Goal: Transaction & Acquisition: Purchase product/service

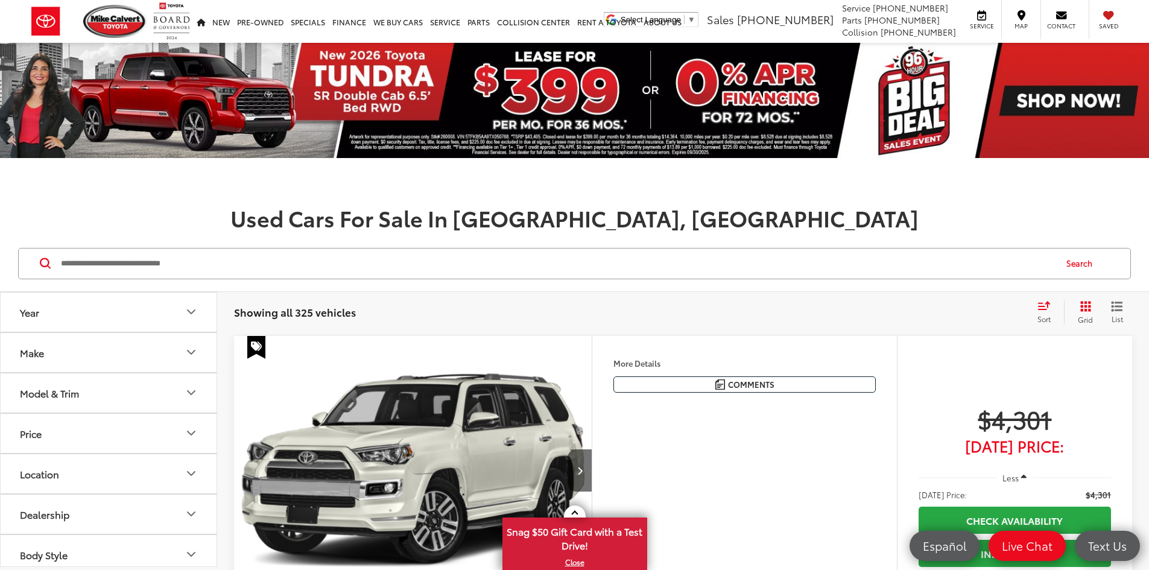
click at [185, 349] on icon "Make" at bounding box center [191, 352] width 14 height 14
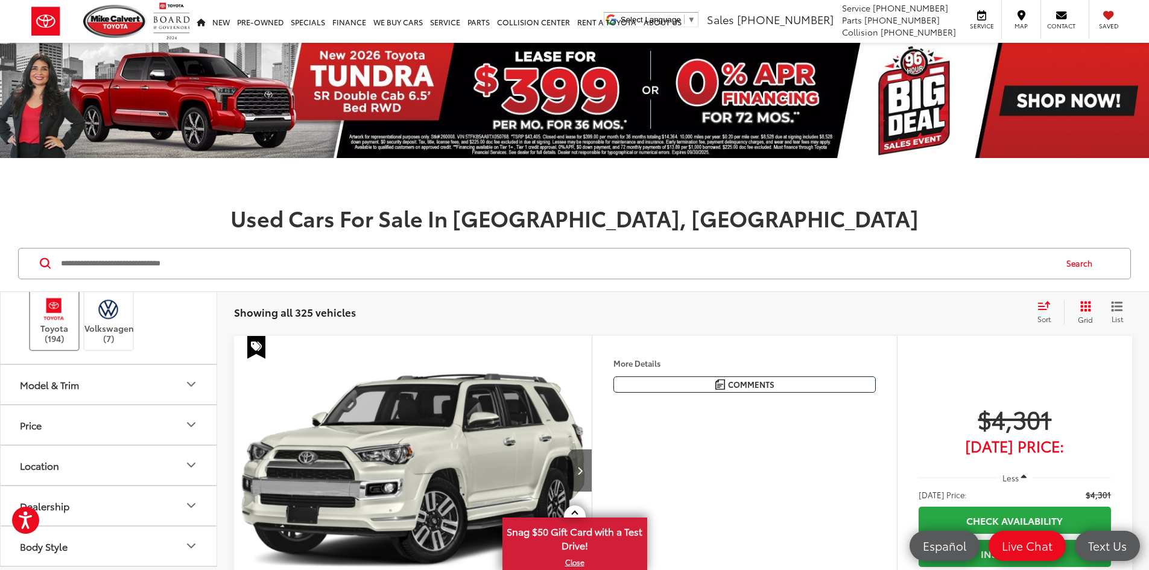
click at [54, 344] on label "Toyota (194)" at bounding box center [54, 319] width 49 height 49
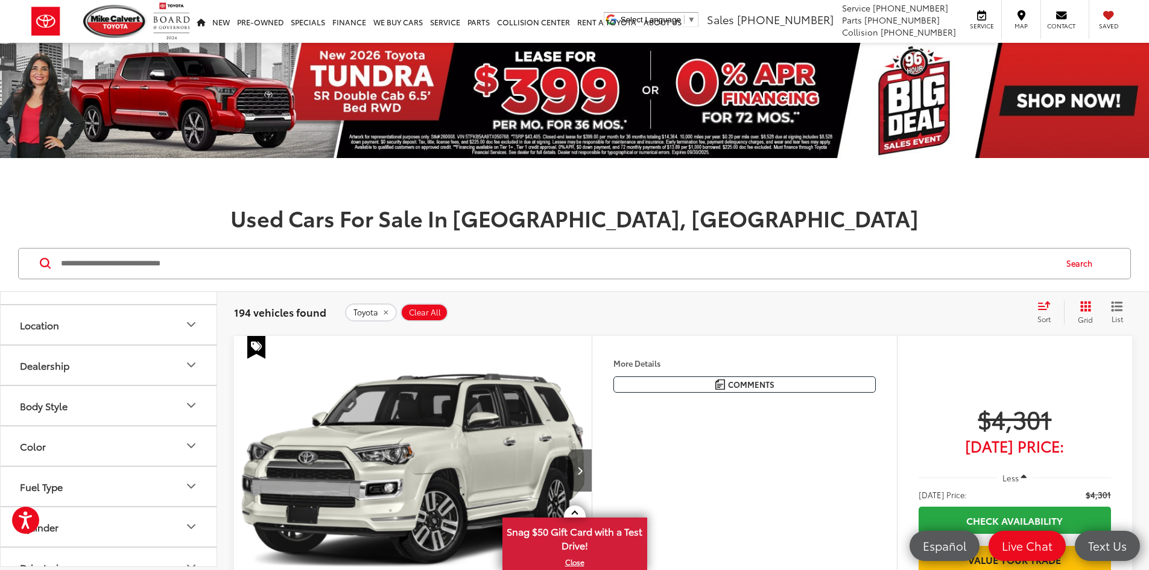
scroll to position [603, 0]
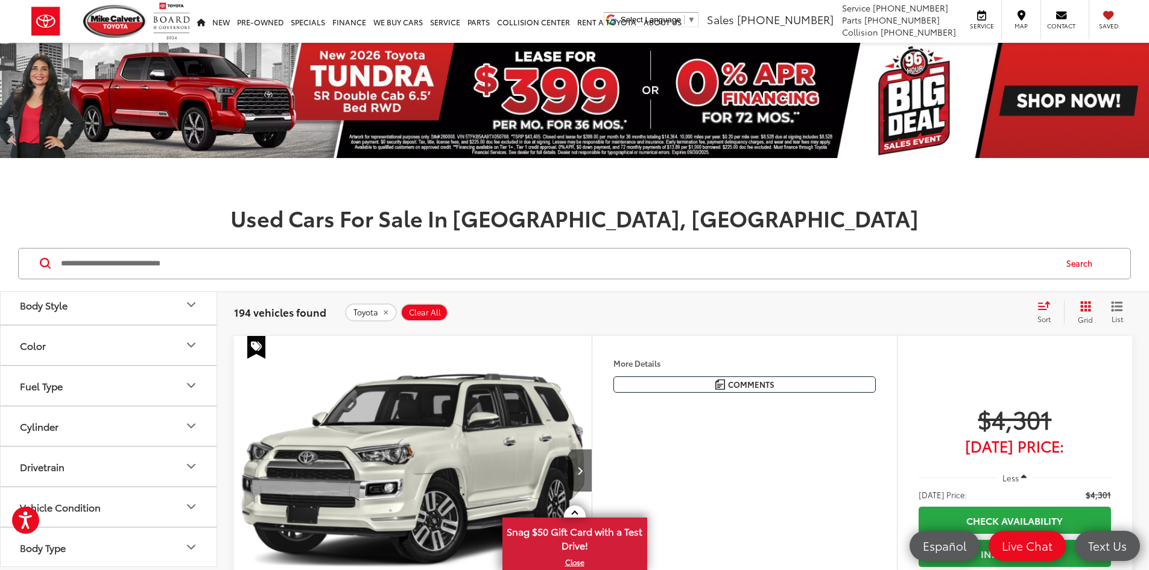
click at [141, 163] on button "Model & Trim" at bounding box center [109, 143] width 217 height 39
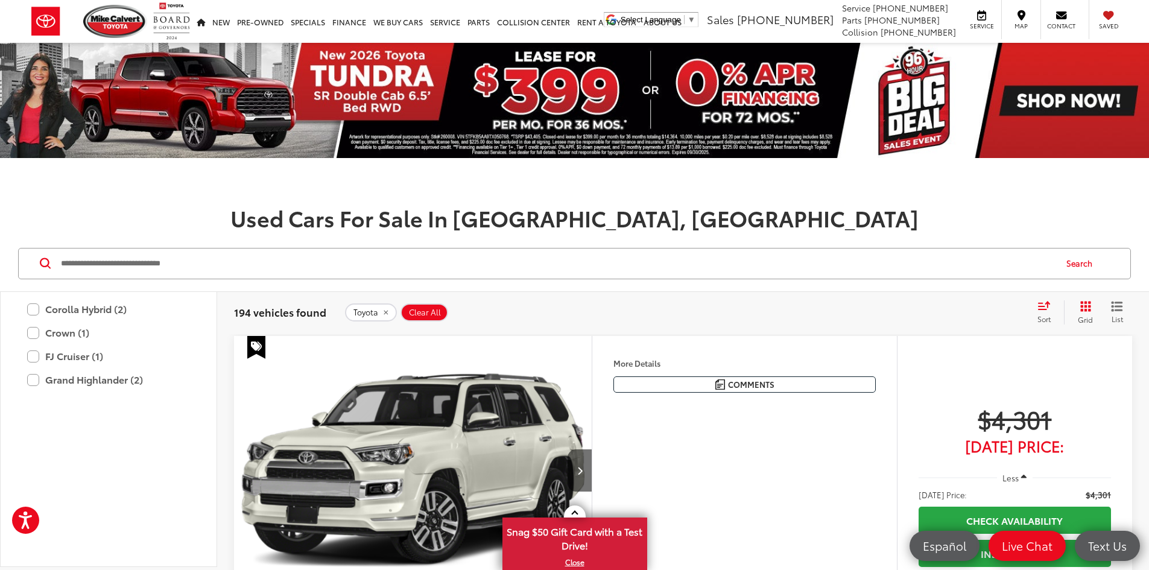
scroll to position [664, 0]
click at [33, 204] on label "Camry (32)" at bounding box center [108, 193] width 163 height 21
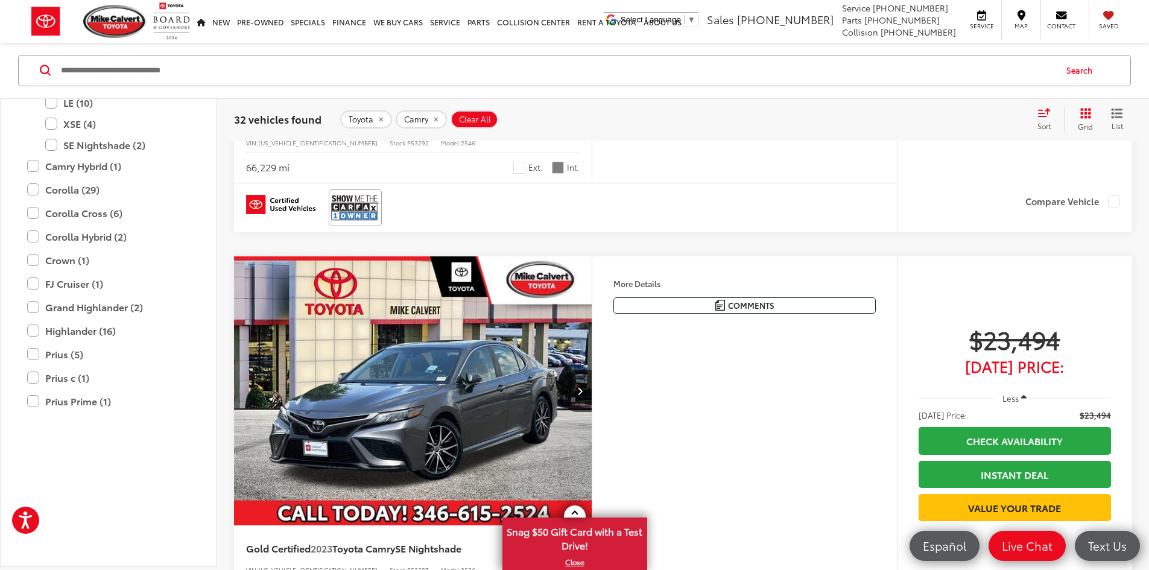
scroll to position [2232, 0]
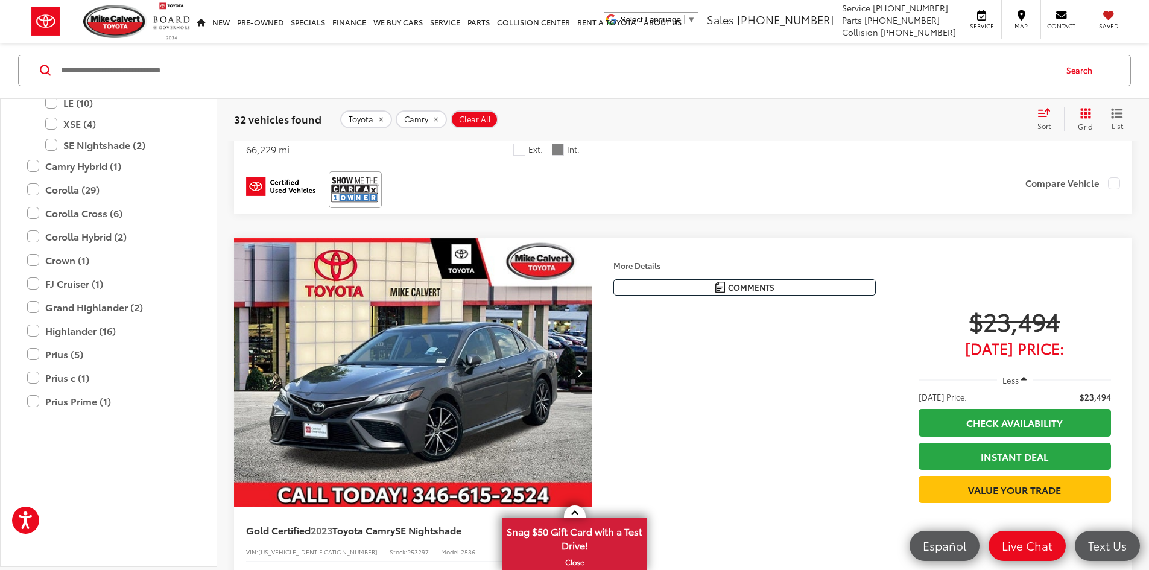
click at [1048, 122] on span "Sort" at bounding box center [1044, 126] width 13 height 10
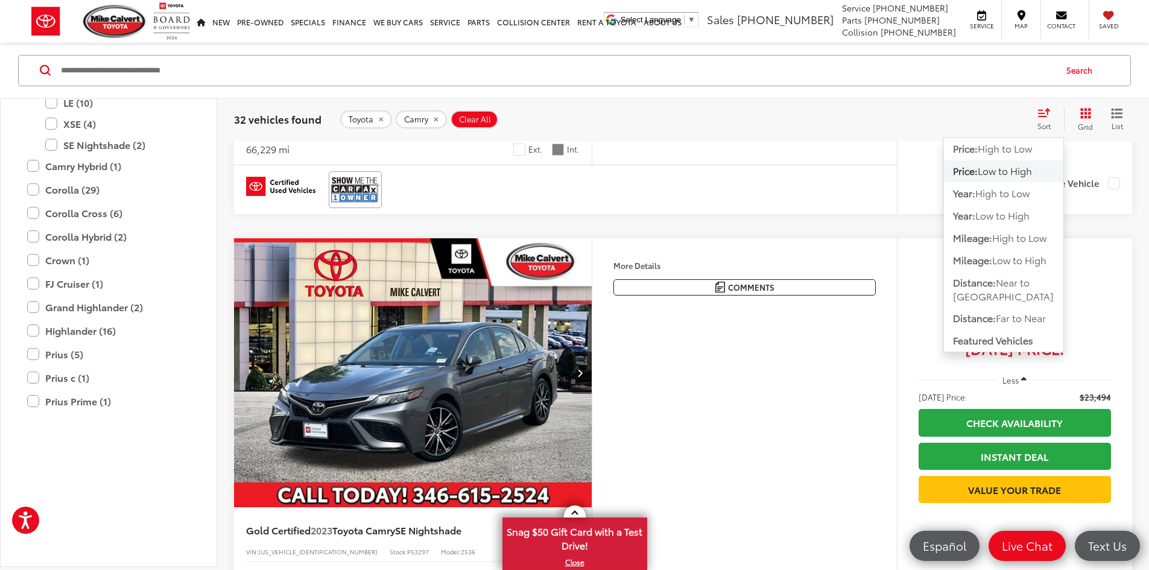
click at [1017, 170] on span "Low to High" at bounding box center [1005, 171] width 54 height 14
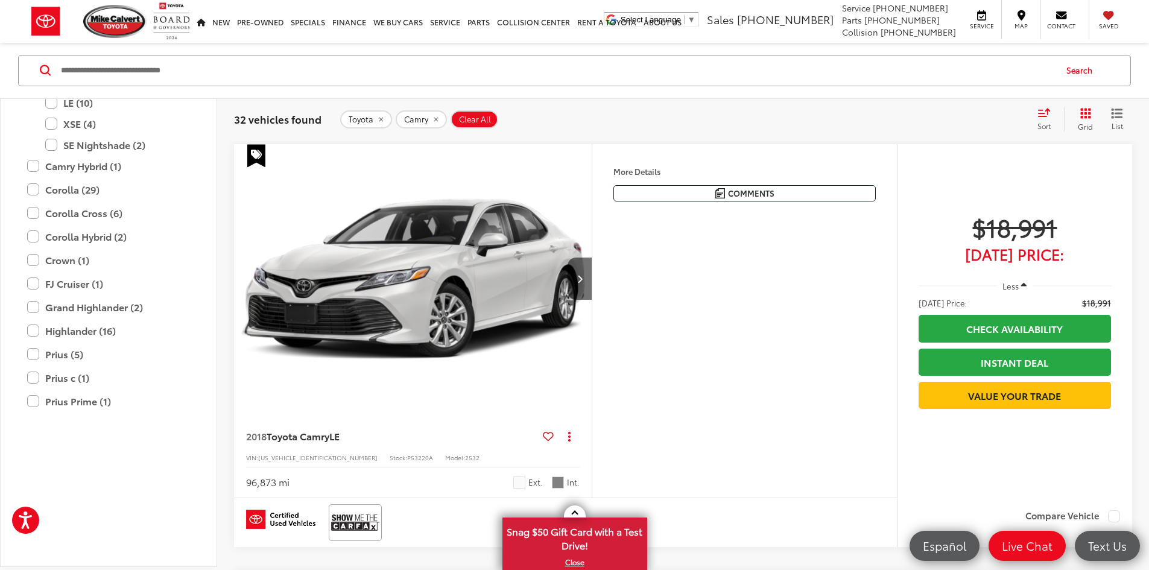
scroll to position [615, 0]
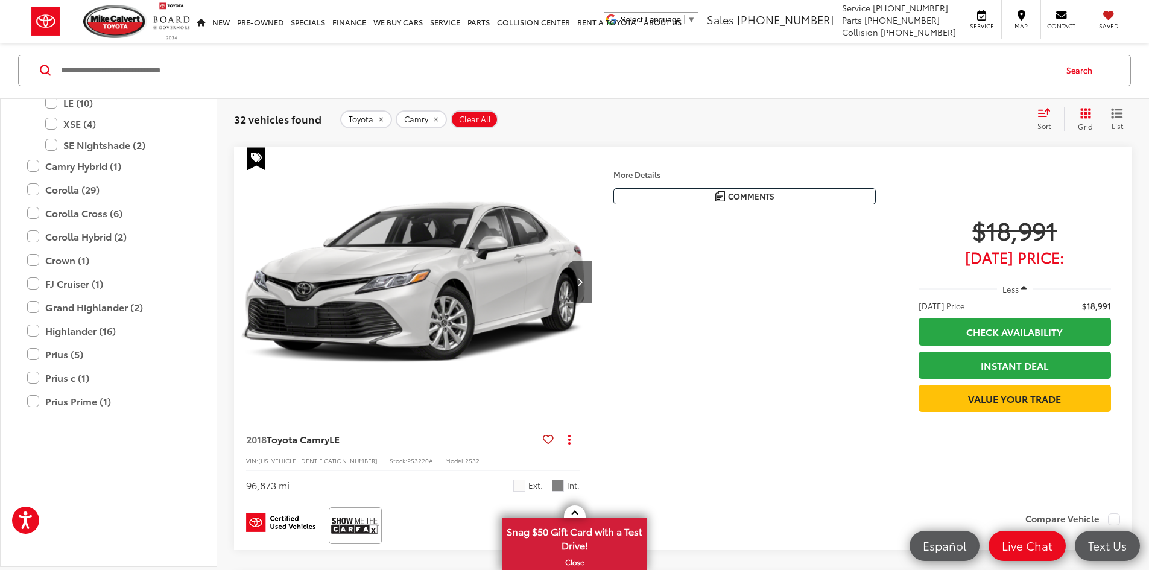
click at [513, 384] on img "2018 Toyota Camry LE 0" at bounding box center [413, 282] width 360 height 270
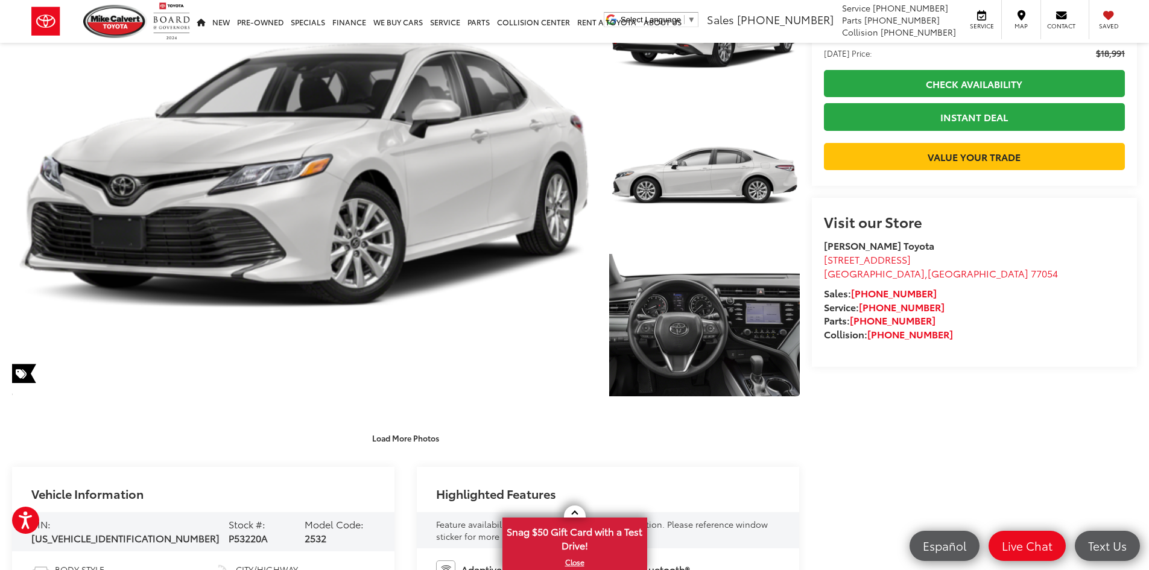
scroll to position [181, 0]
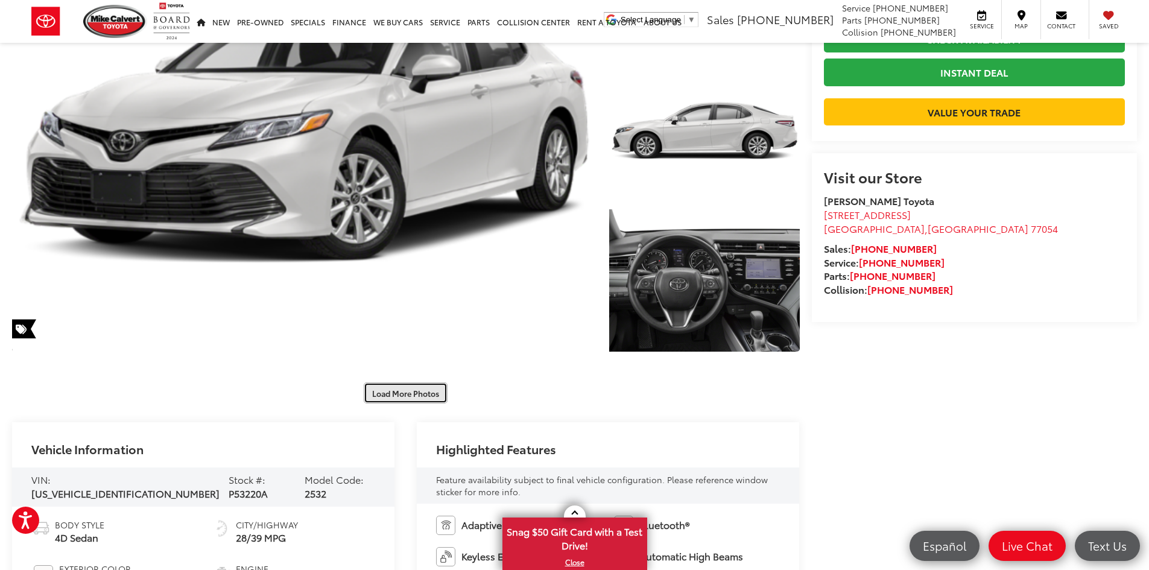
click at [399, 395] on button "Load More Photos" at bounding box center [406, 393] width 84 height 21
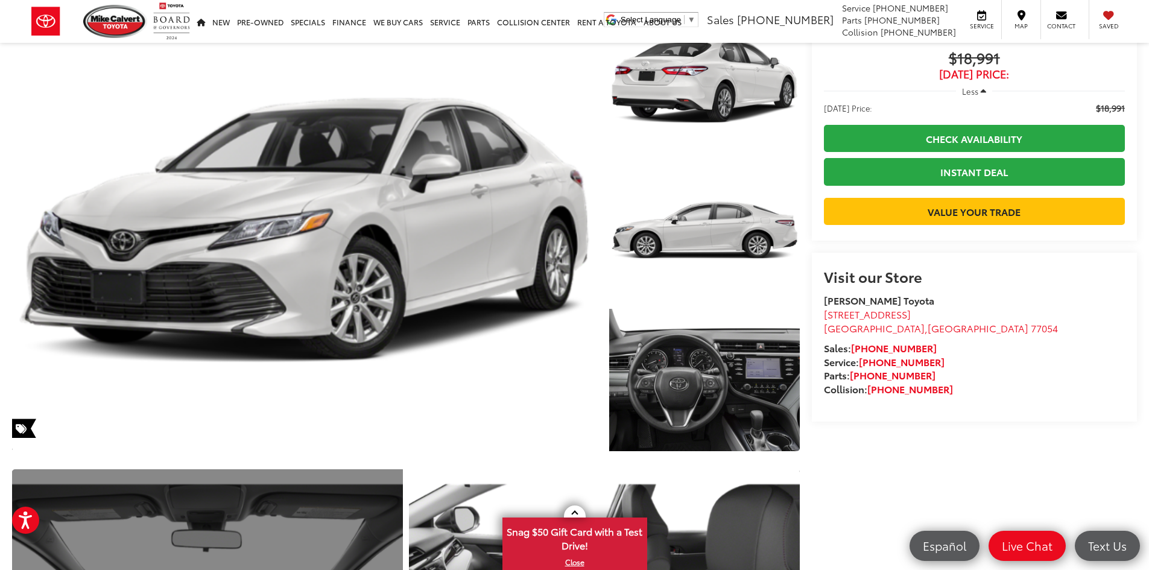
scroll to position [0, 0]
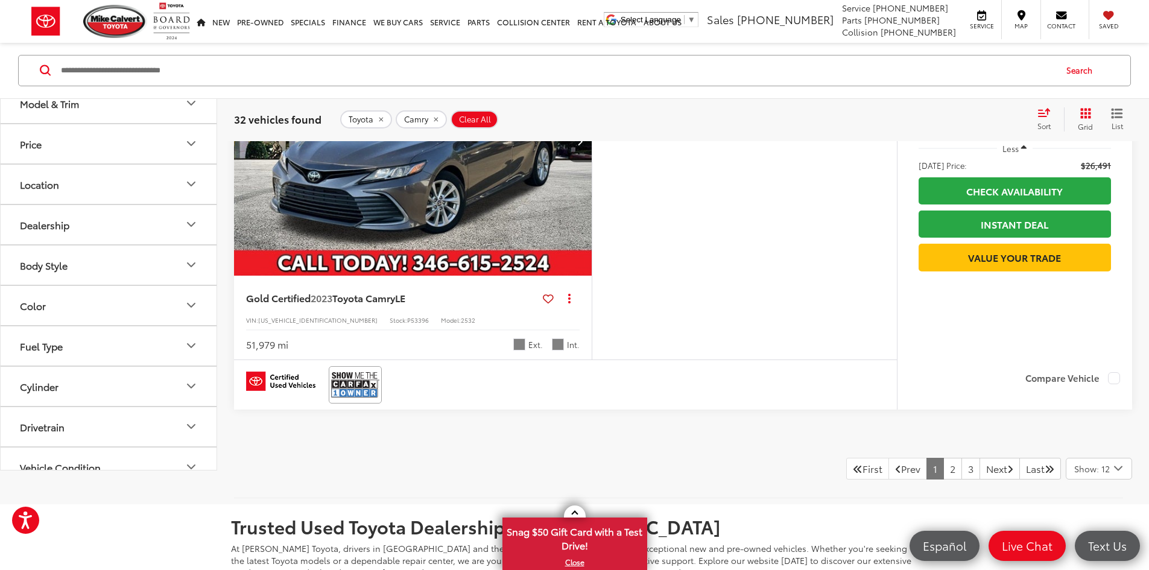
scroll to position [5080, 0]
